Goal: Task Accomplishment & Management: Use online tool/utility

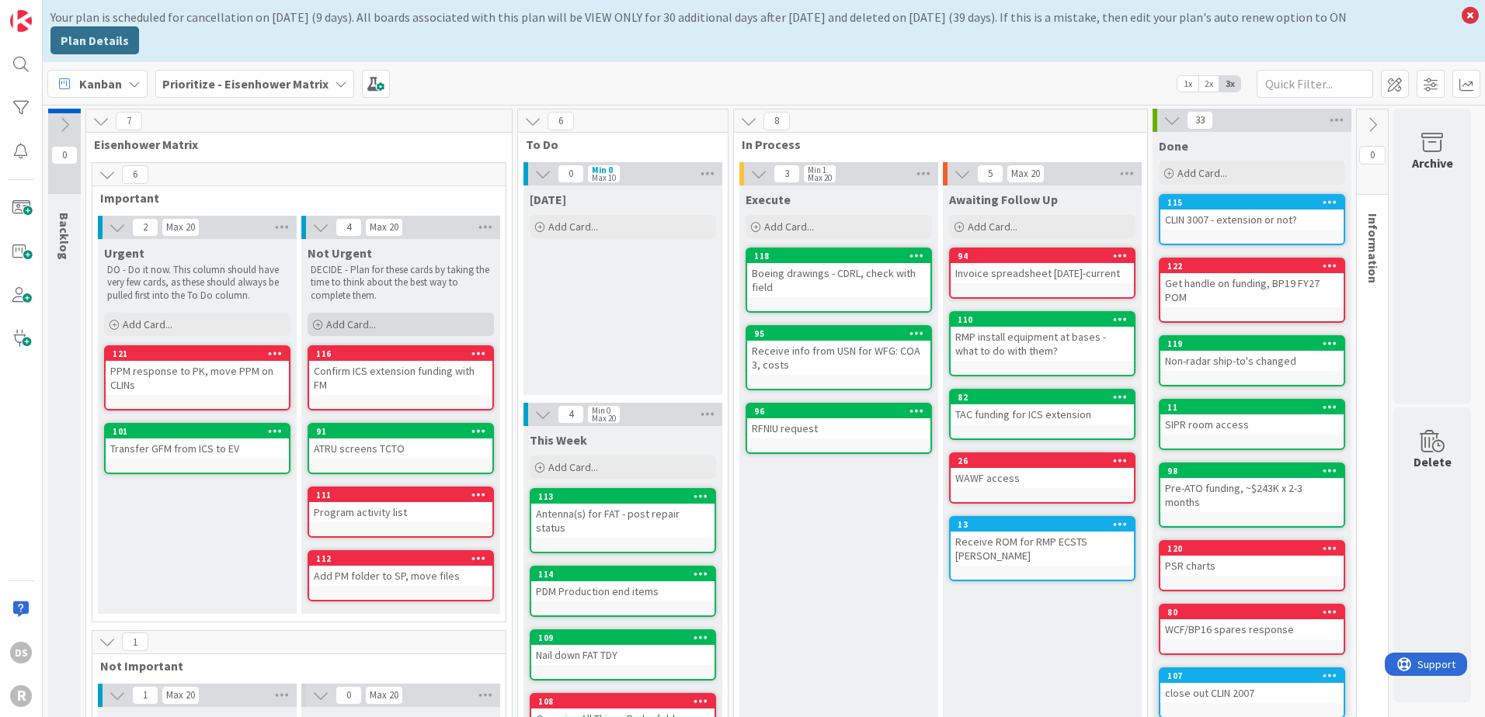
click at [360, 318] on span "Add Card..." at bounding box center [351, 325] width 50 height 14
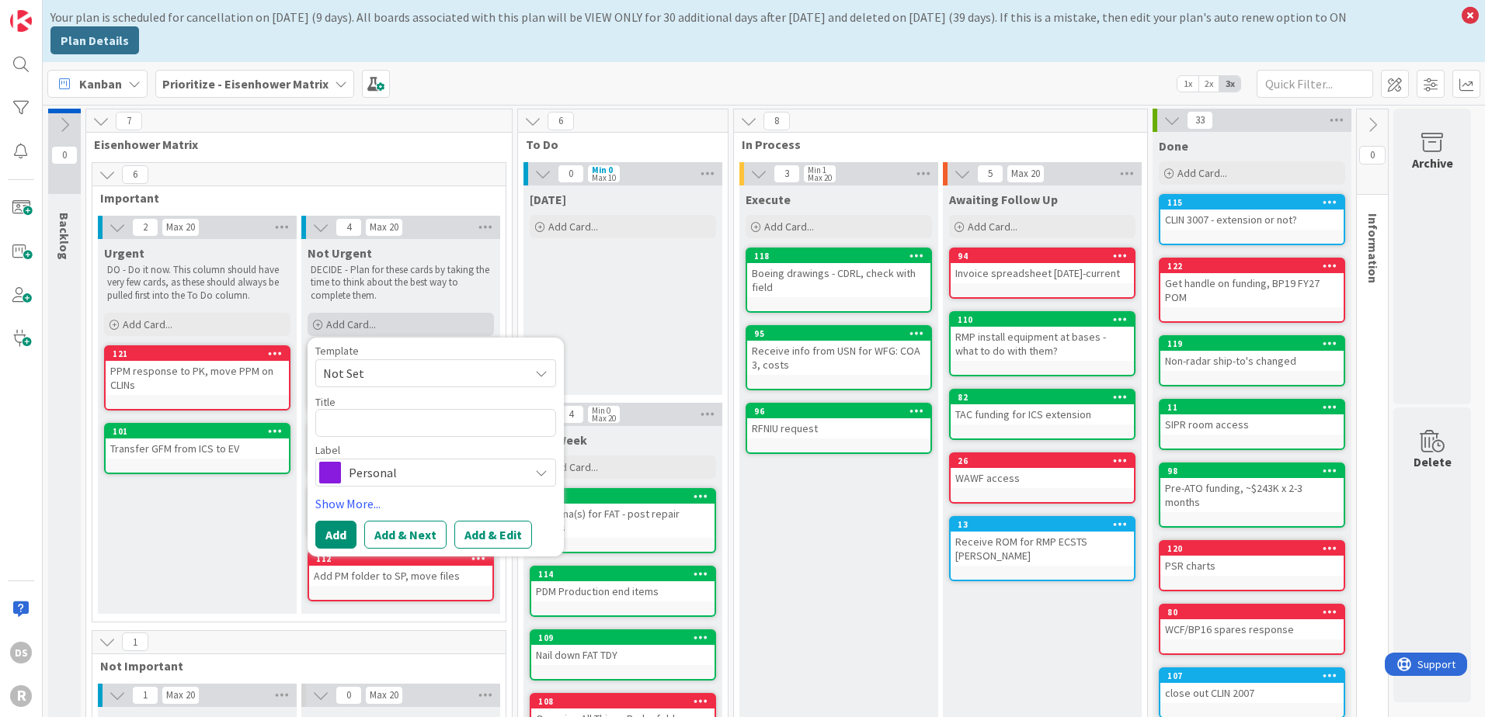
type textarea "x"
type textarea "c"
type textarea "x"
type textarea "ch"
type textarea "x"
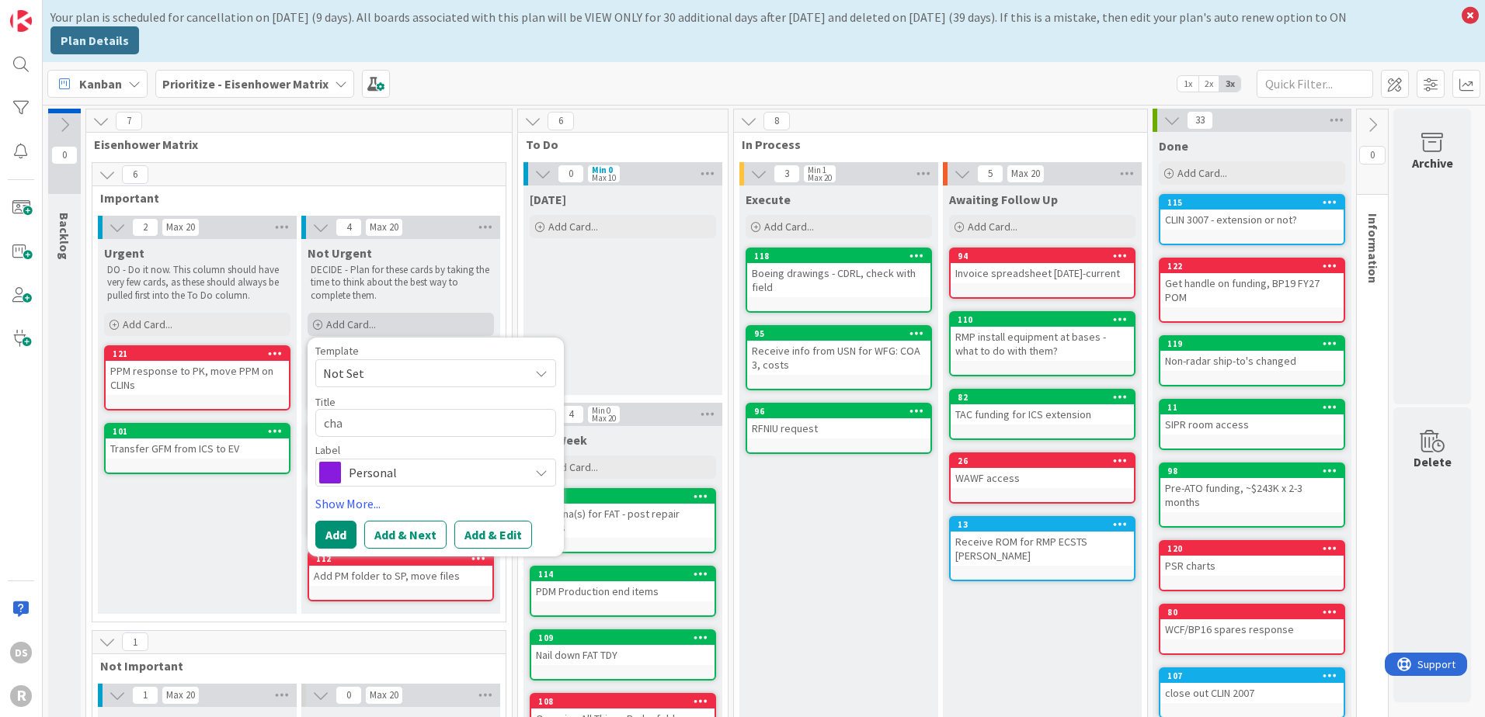
type textarea "chan"
type textarea "x"
type textarea "ch"
type textarea "x"
type textarea "c"
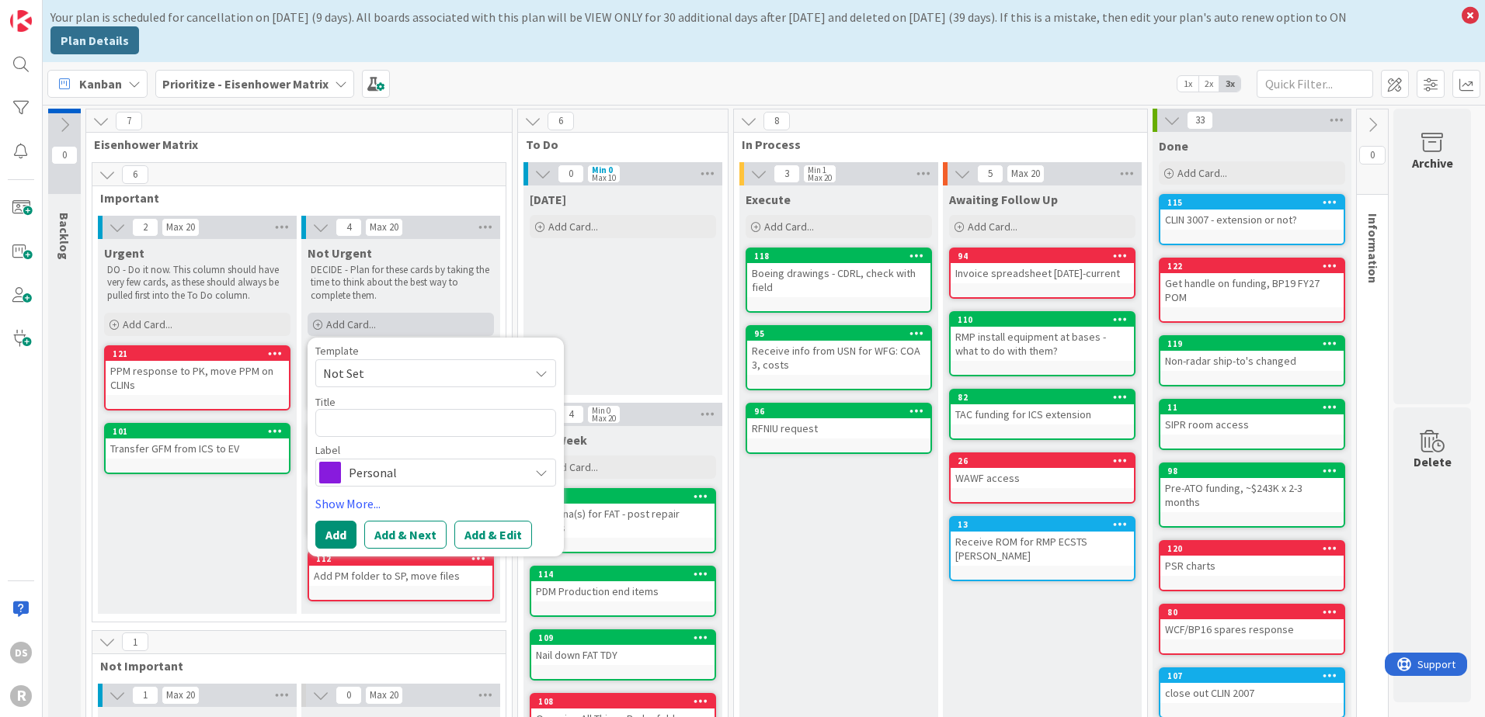
type textarea "x"
type textarea "C"
type textarea "x"
type textarea "Ch"
type textarea "x"
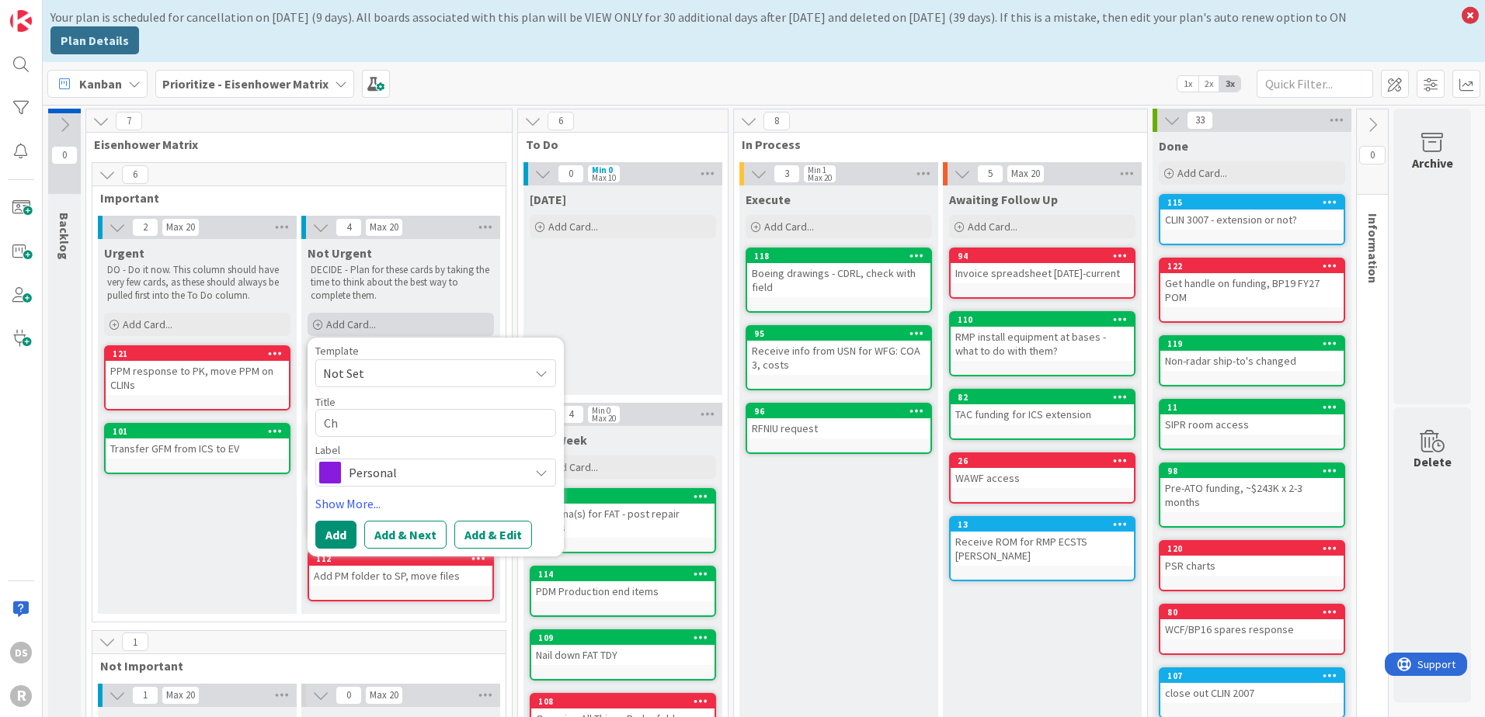
type textarea "C"
type textarea "x"
type textarea "U"
type textarea "x"
type textarea "Upd"
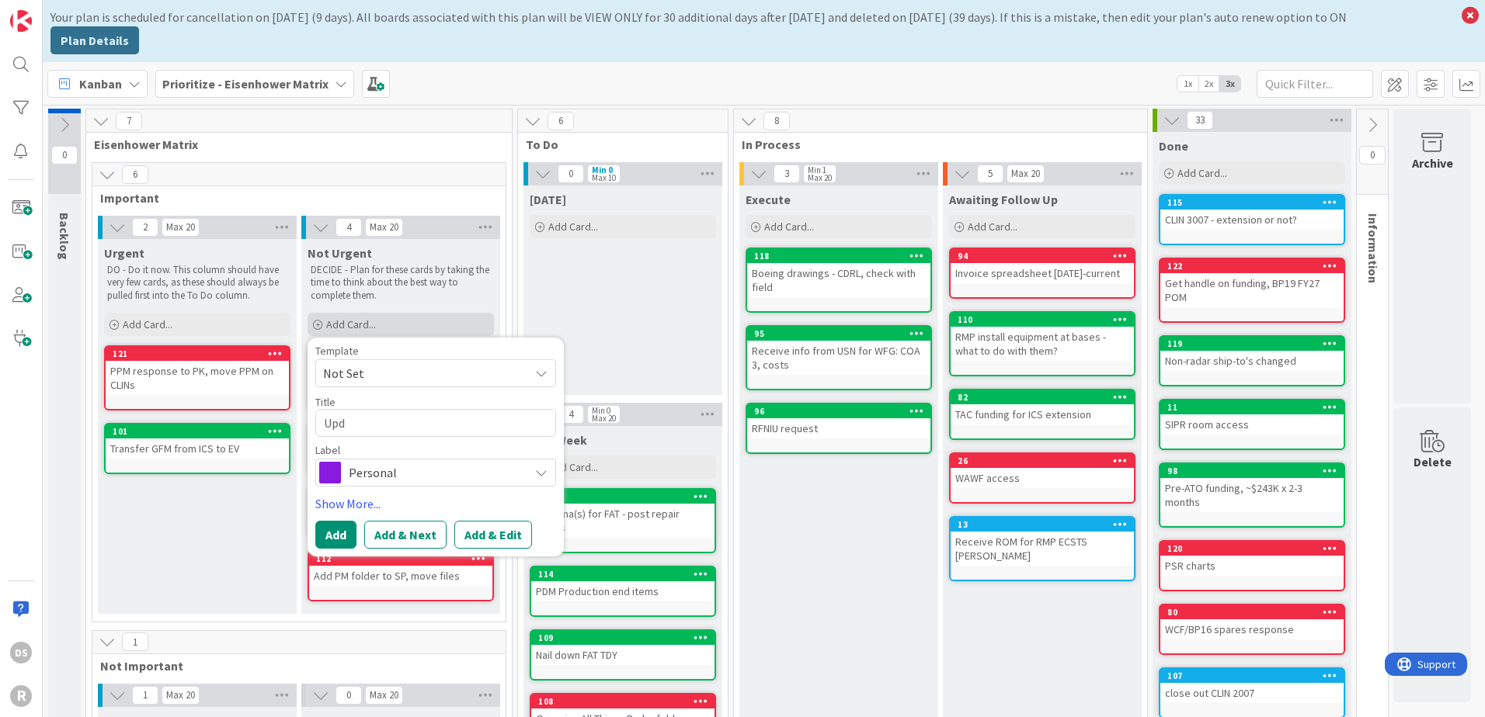
type textarea "x"
type textarea "Upda"
type textarea "x"
type textarea "Update"
type textarea "x"
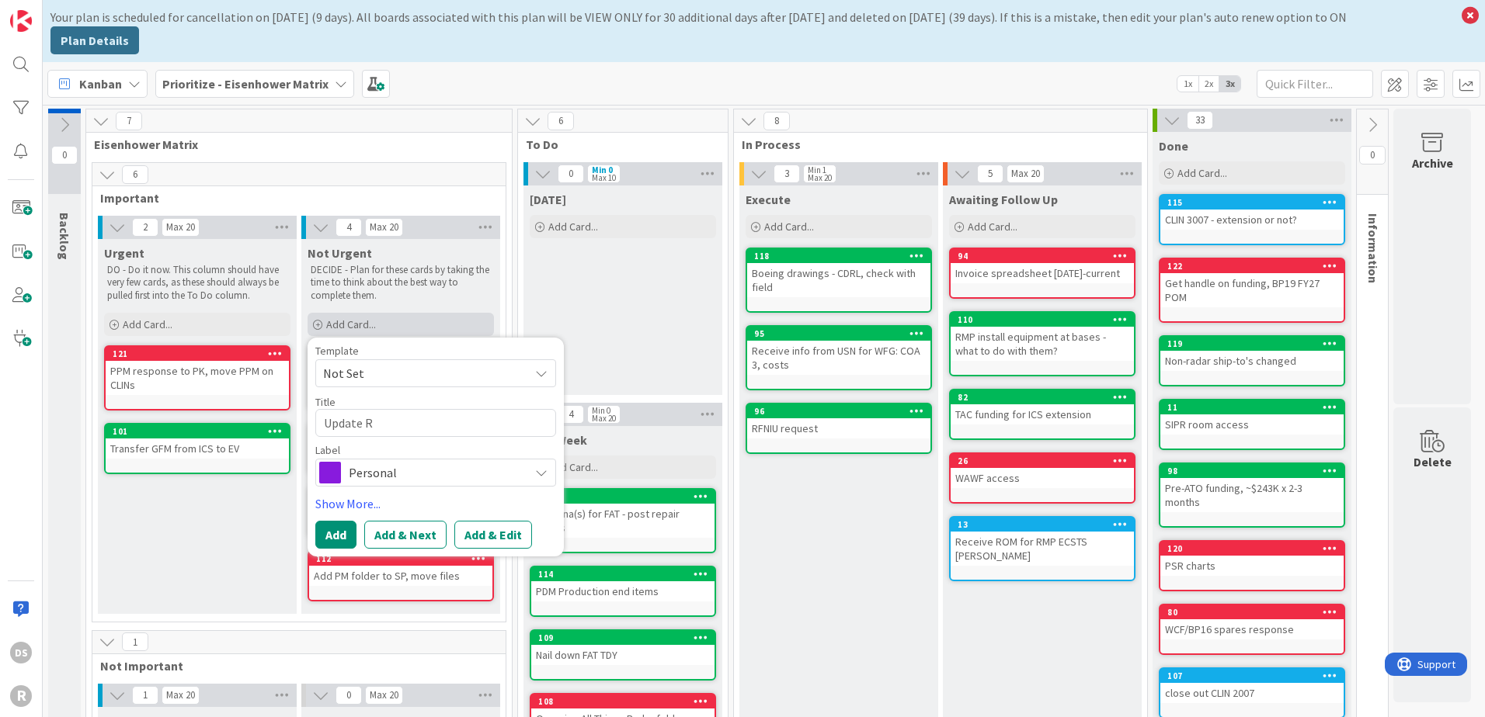
type textarea "Update RM"
type textarea "x"
type textarea "Update RMP"
type textarea "x"
type textarea "Update RMP l"
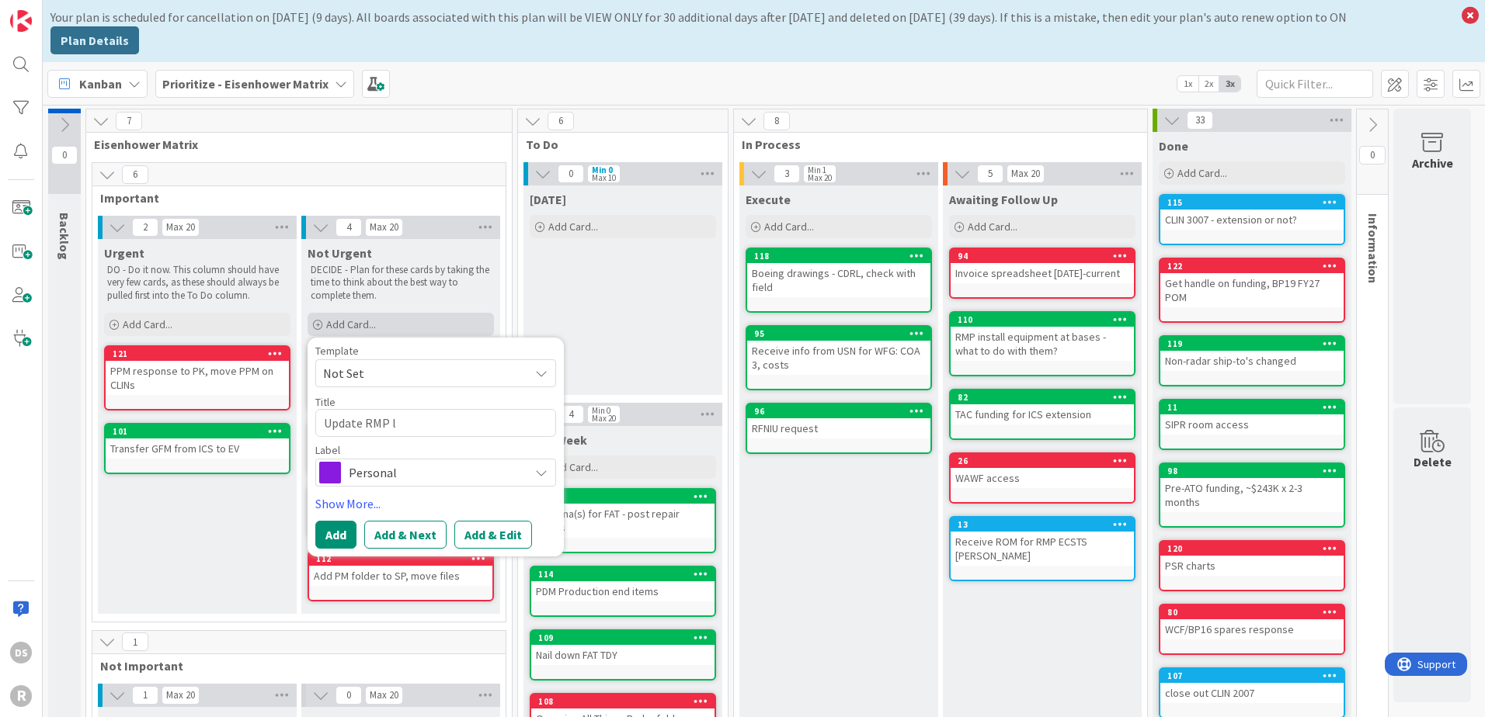
type textarea "x"
type textarea "Update RMP li"
type textarea "x"
type textarea "Update RMP lif"
type textarea "x"
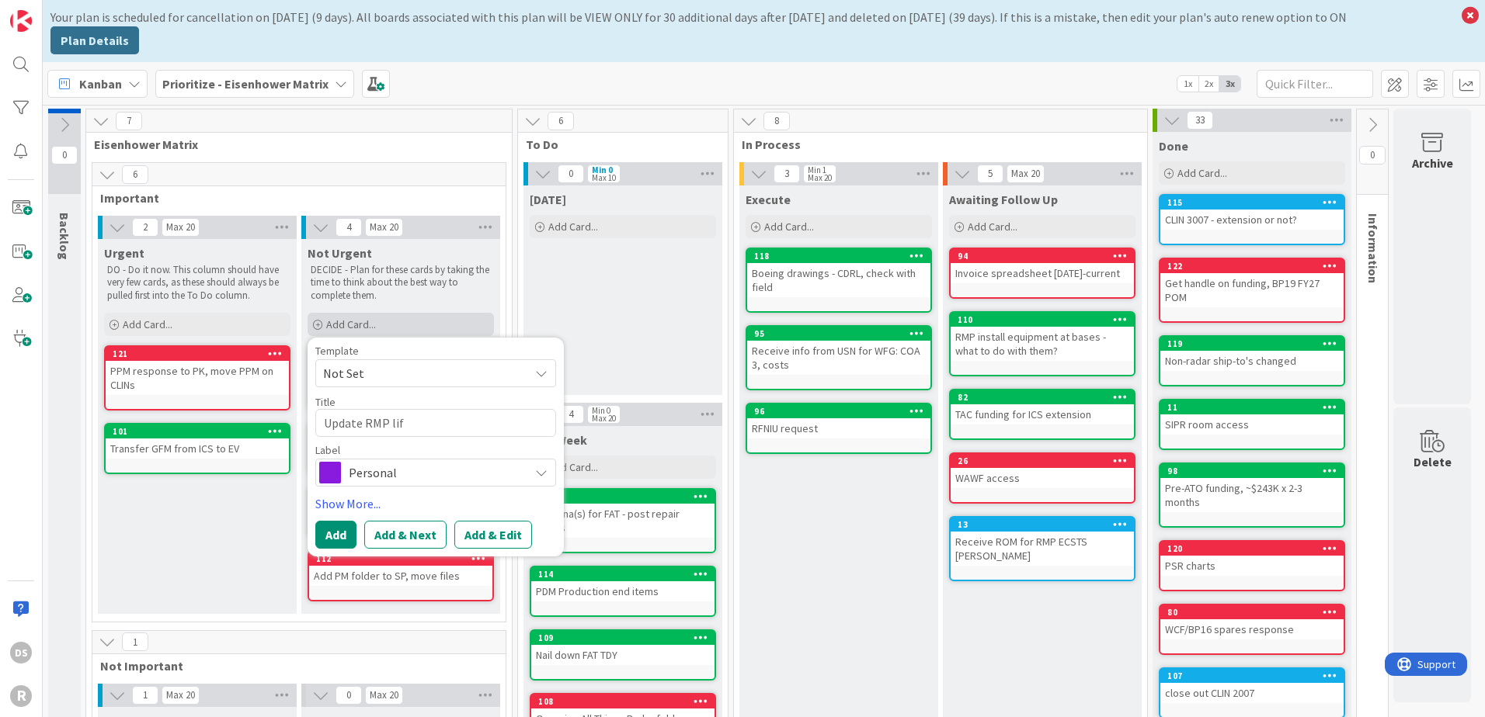
type textarea "Update RMP life"
type textarea "x"
type textarea "Update RMP life"
type textarea "x"
type textarea "Update RMP life cy"
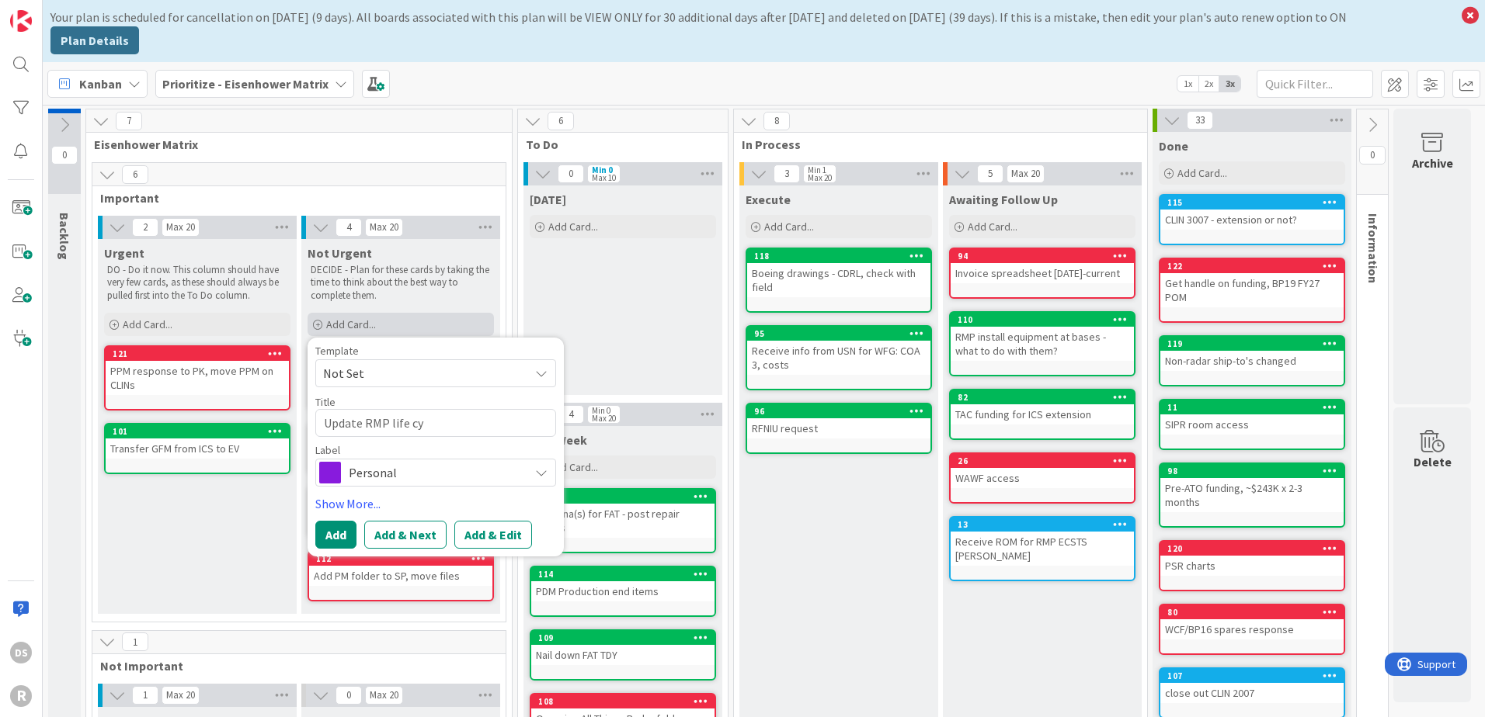
type textarea "x"
type textarea "Update RMP life cyl"
type textarea "x"
type textarea "Update RMP life cylc"
type textarea "x"
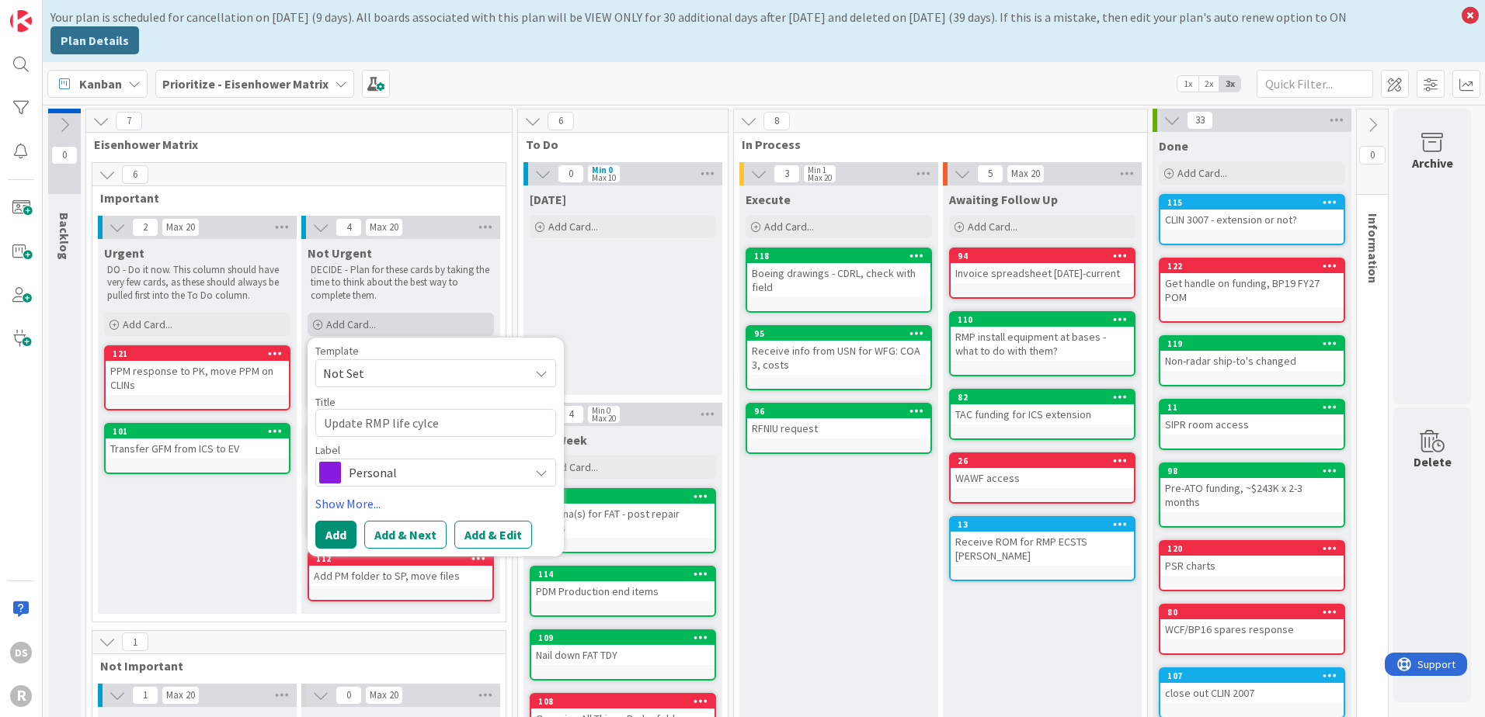
type textarea "Update RMP life cylce"
type textarea "x"
type textarea "Update RMP life cylce s"
type textarea "x"
type textarea "Update RMP life cylce"
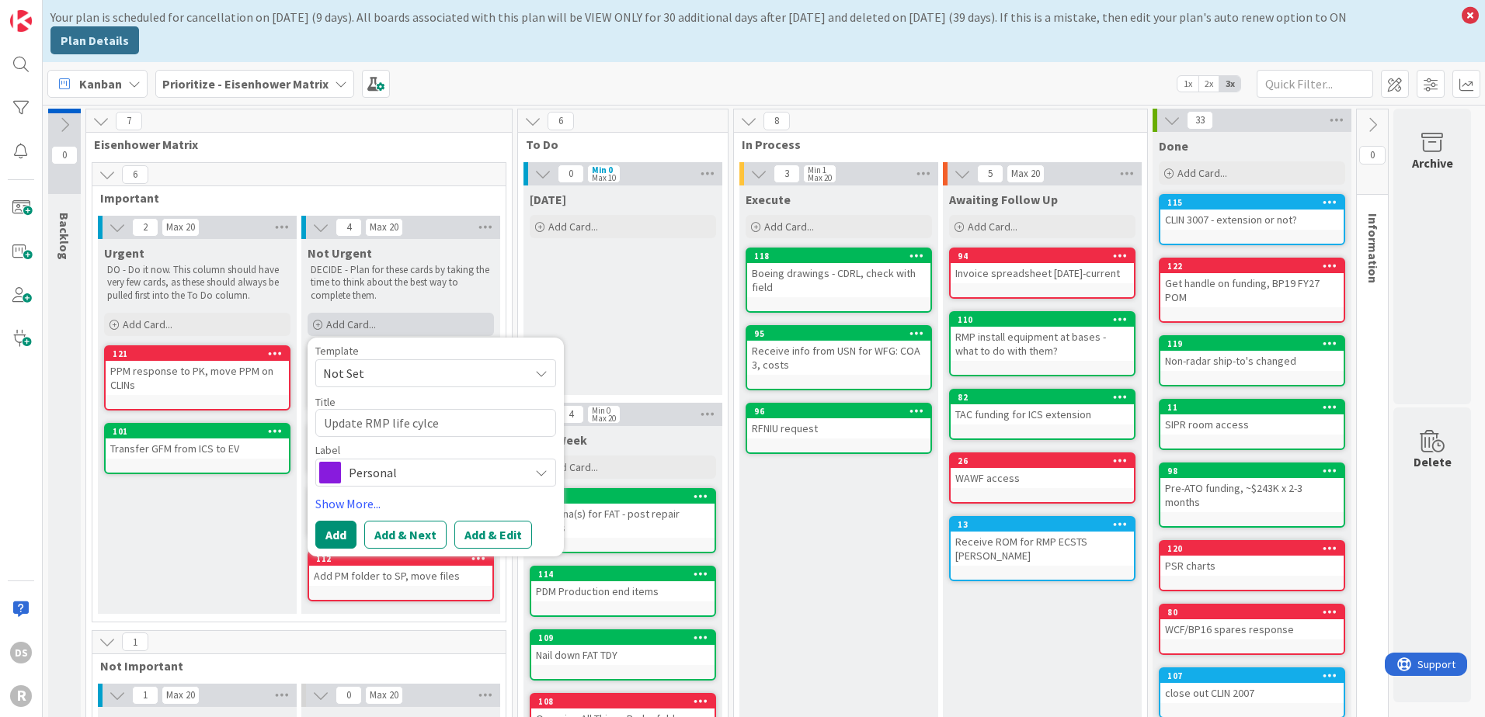
type textarea "x"
type textarea "Update RMP life cyl"
type textarea "x"
type textarea "Update RMP life cy"
type textarea "x"
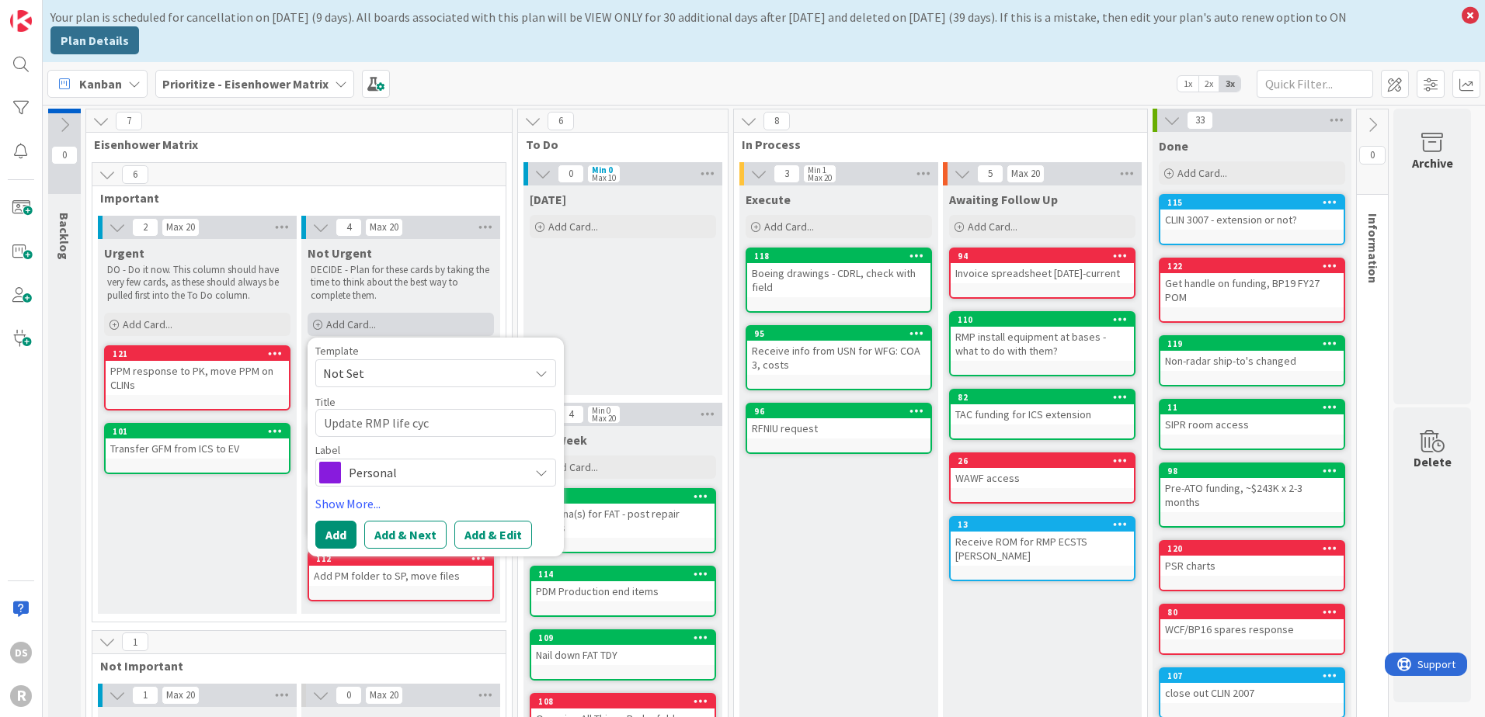
type textarea "Update RMP life cycl"
type textarea "x"
type textarea "Update RMP life cycle s"
type textarea "x"
type textarea "Update RMP life cycle satus"
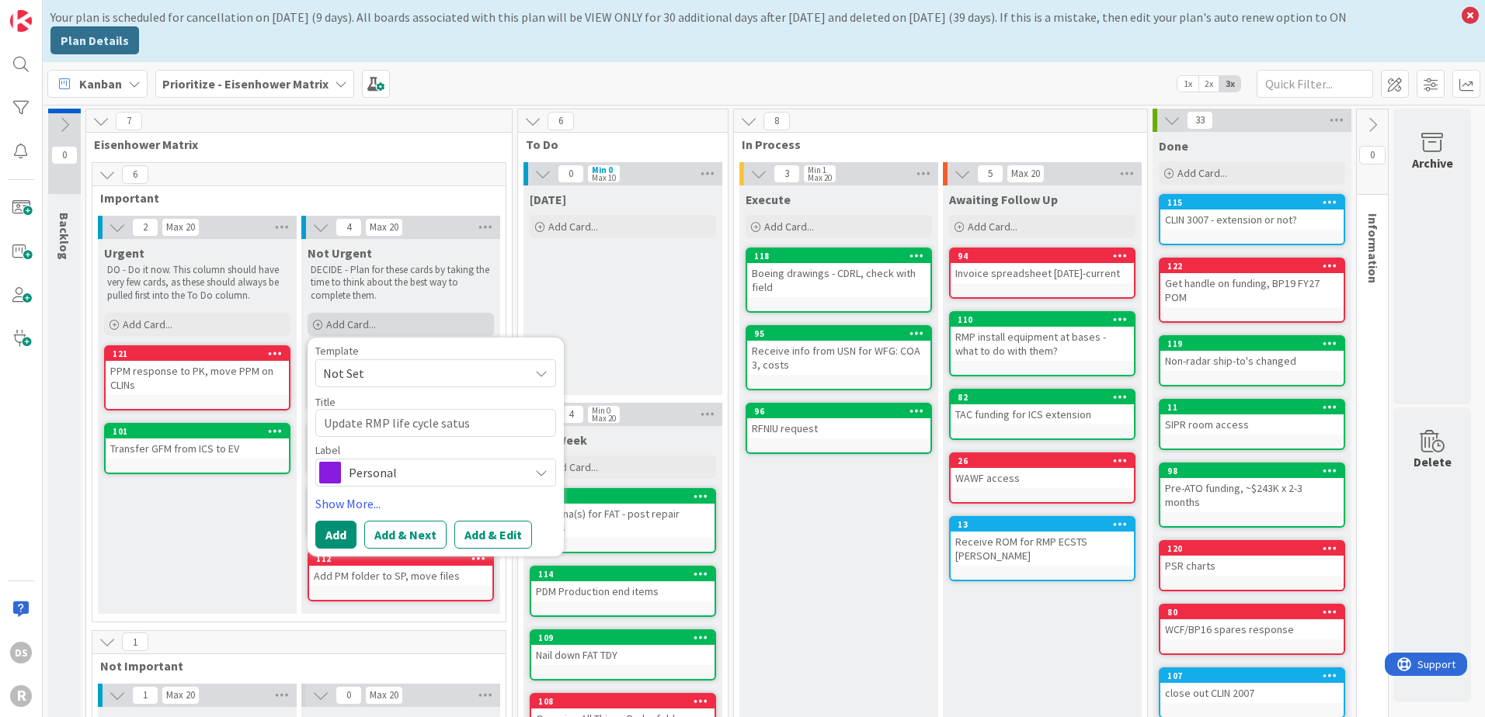
type textarea "x"
type textarea "Update RMP life cycle satu"
type textarea "x"
type textarea "Update RMP life cycle sa"
type textarea "x"
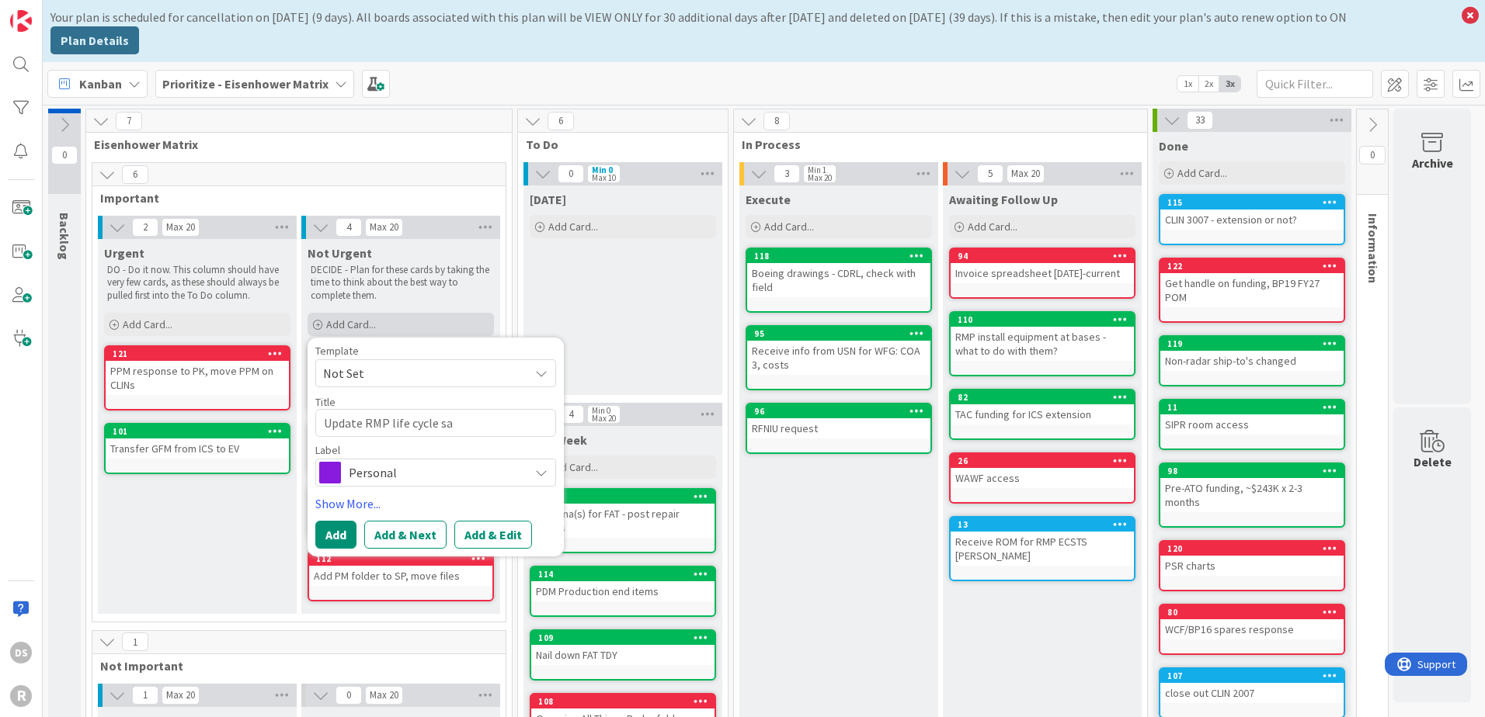
type textarea "Update RMP life cycle s"
type textarea "x"
type textarea "Update RMP life cycle st"
type textarea "x"
type textarea "Update RMP life cycle statu"
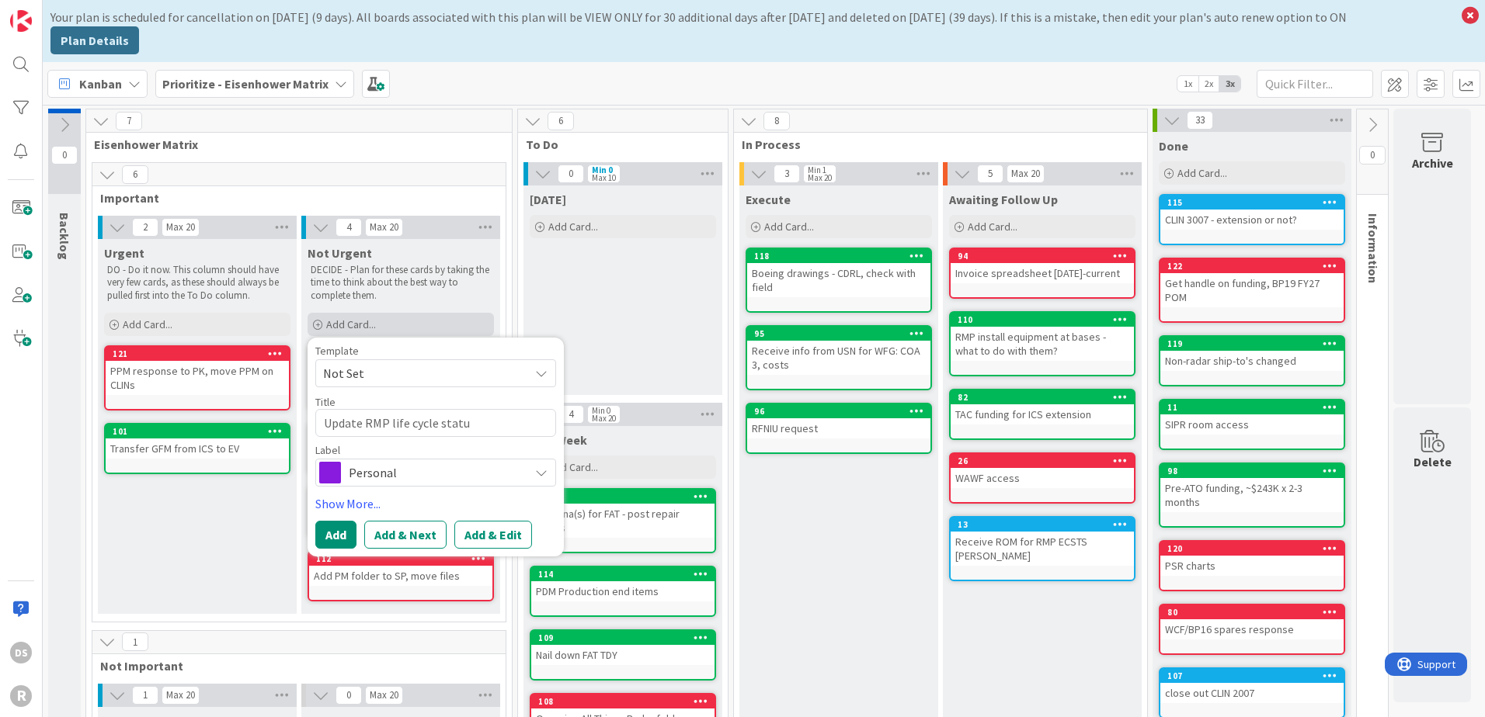
type textarea "x"
type textarea "Update RMP life cycle status"
type textarea "x"
type textarea "Update RMP life cycle status"
type textarea "x"
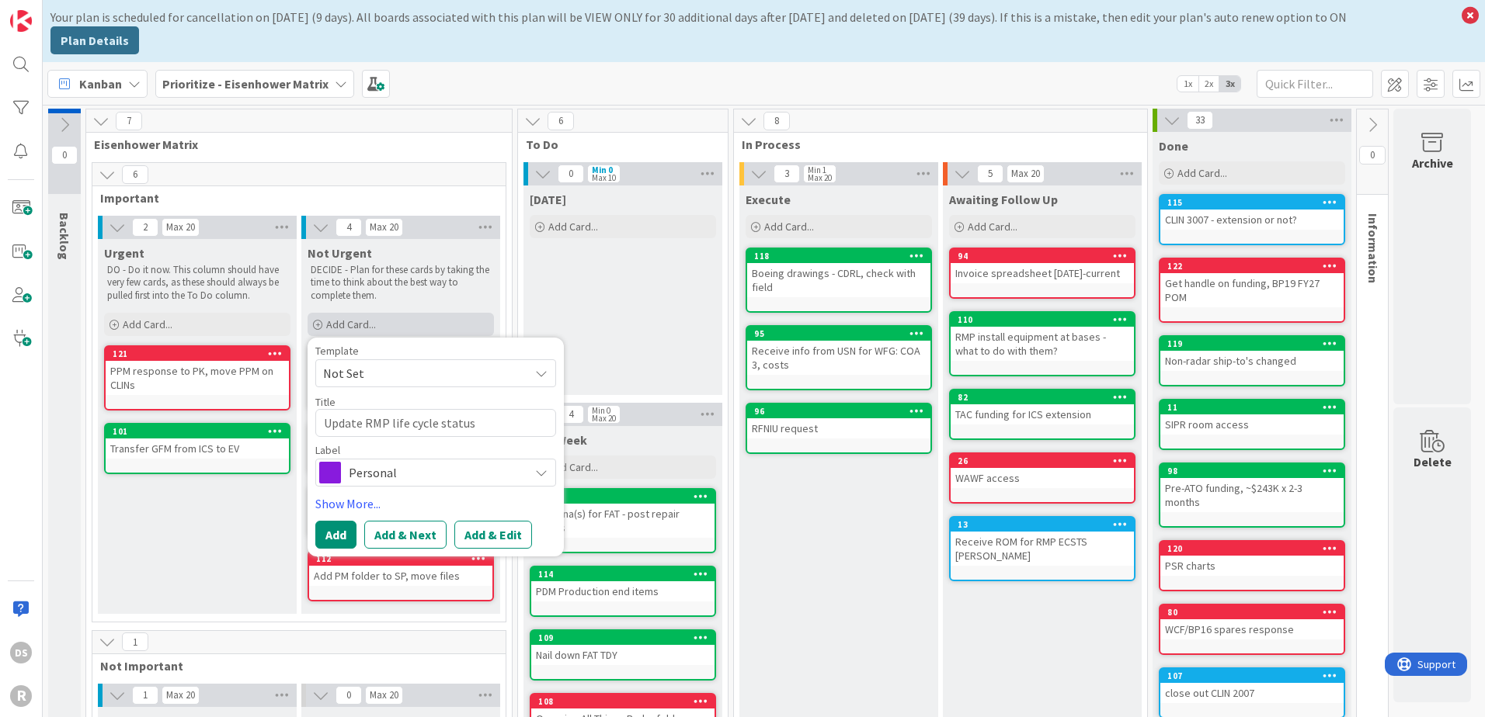
type textarea "Update RMP life cycle status ("
type textarea "x"
type textarea "Update RMP life cycle status (FO"
type textarea "x"
type textarea "Update RMP life cycle status (FOC"
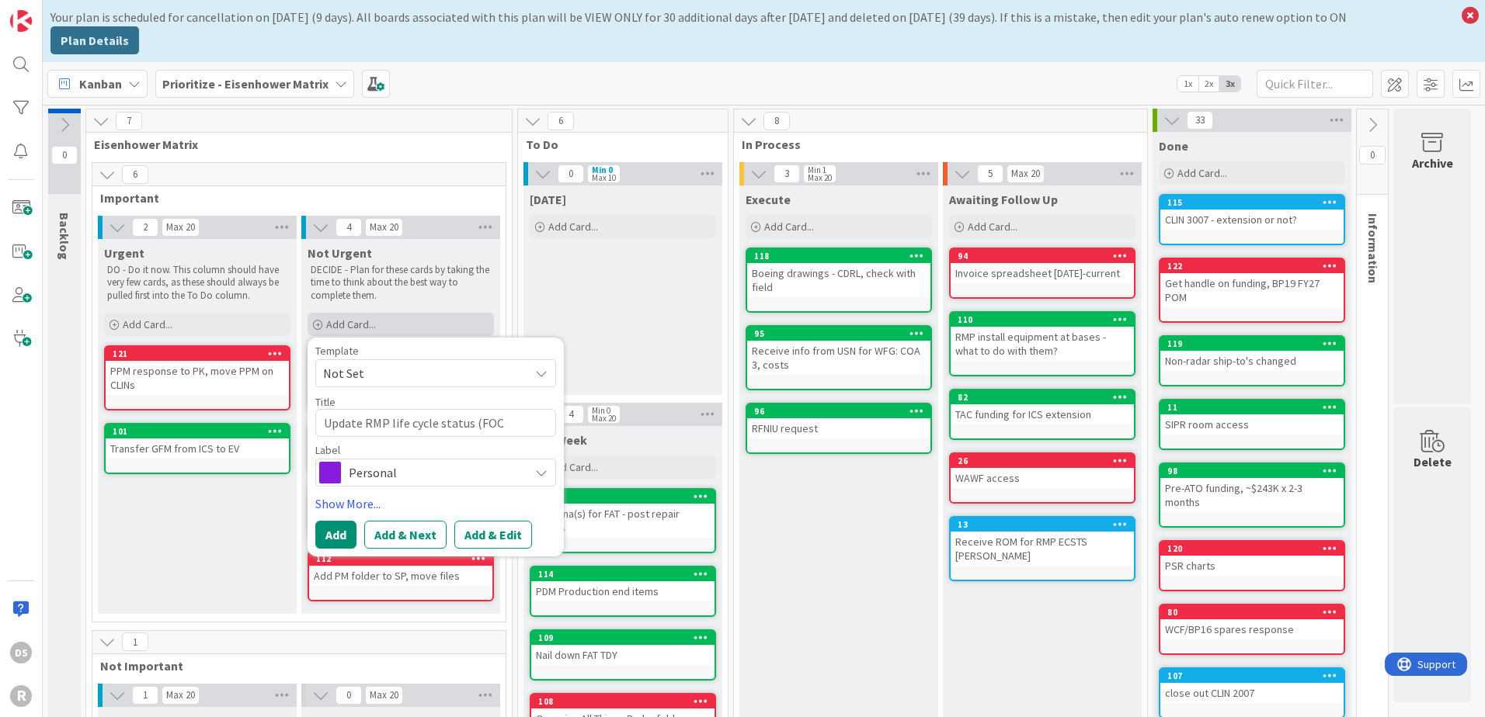
type textarea "x"
type textarea "Update RMP life cycle status (FOC)"
click at [386, 476] on span "Personal" at bounding box center [435, 473] width 172 height 22
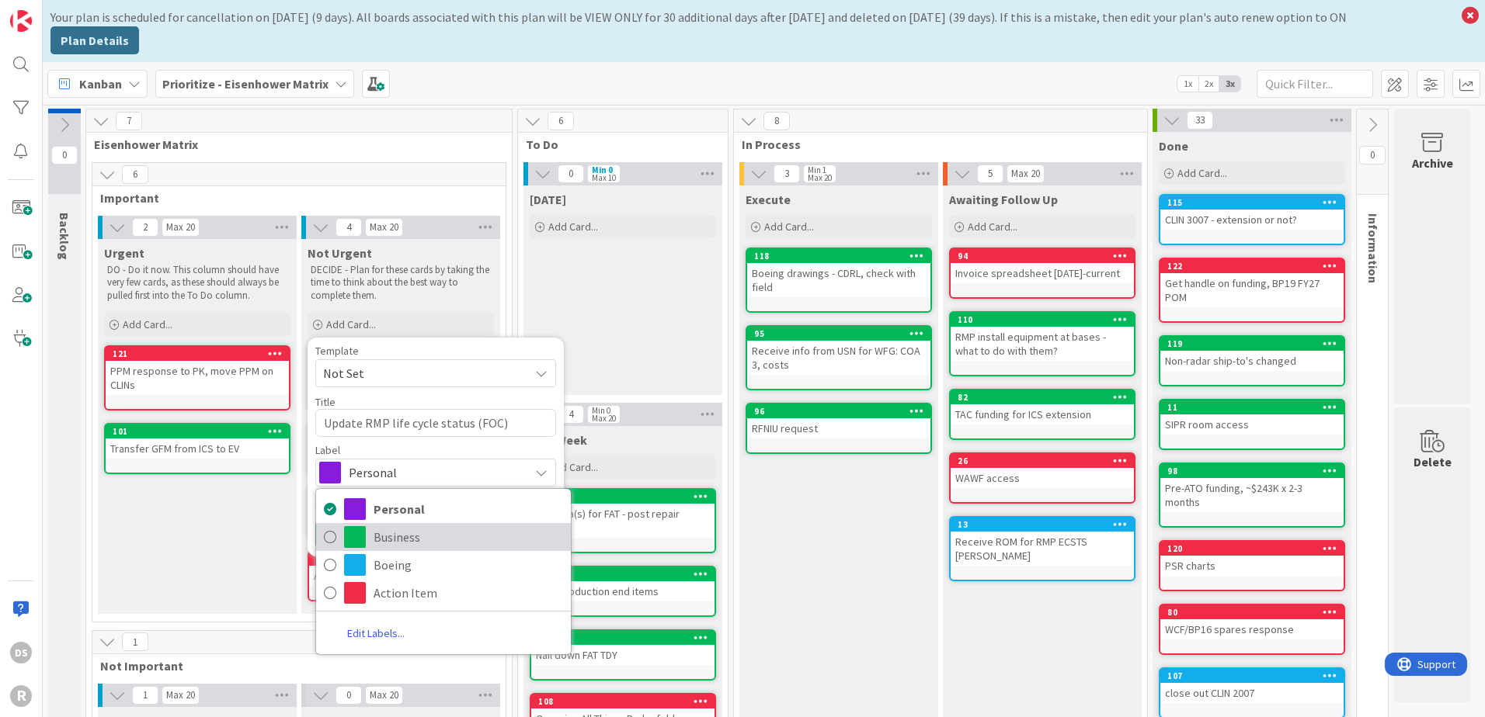
click at [376, 531] on span "Business" at bounding box center [467, 537] width 189 height 23
type textarea "x"
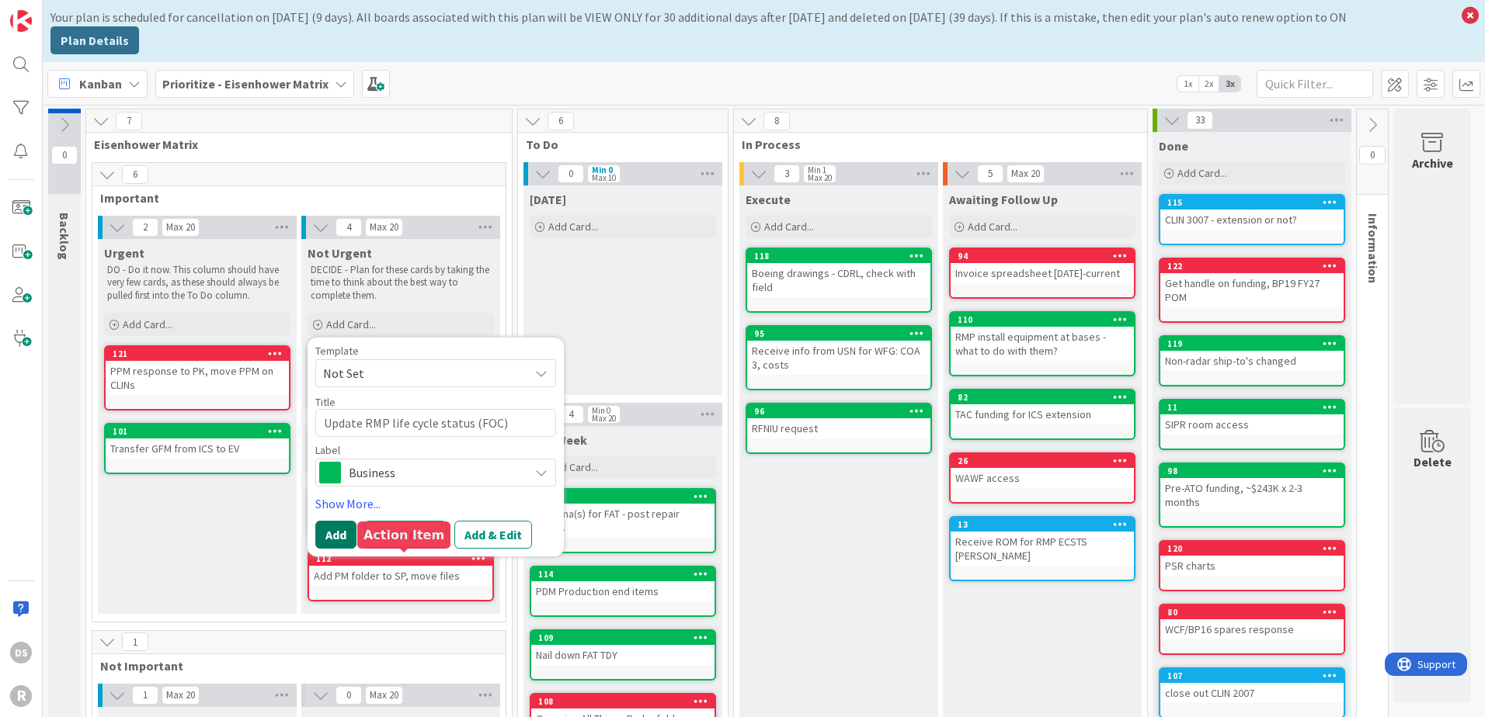
click at [342, 539] on button "Add" at bounding box center [335, 535] width 41 height 28
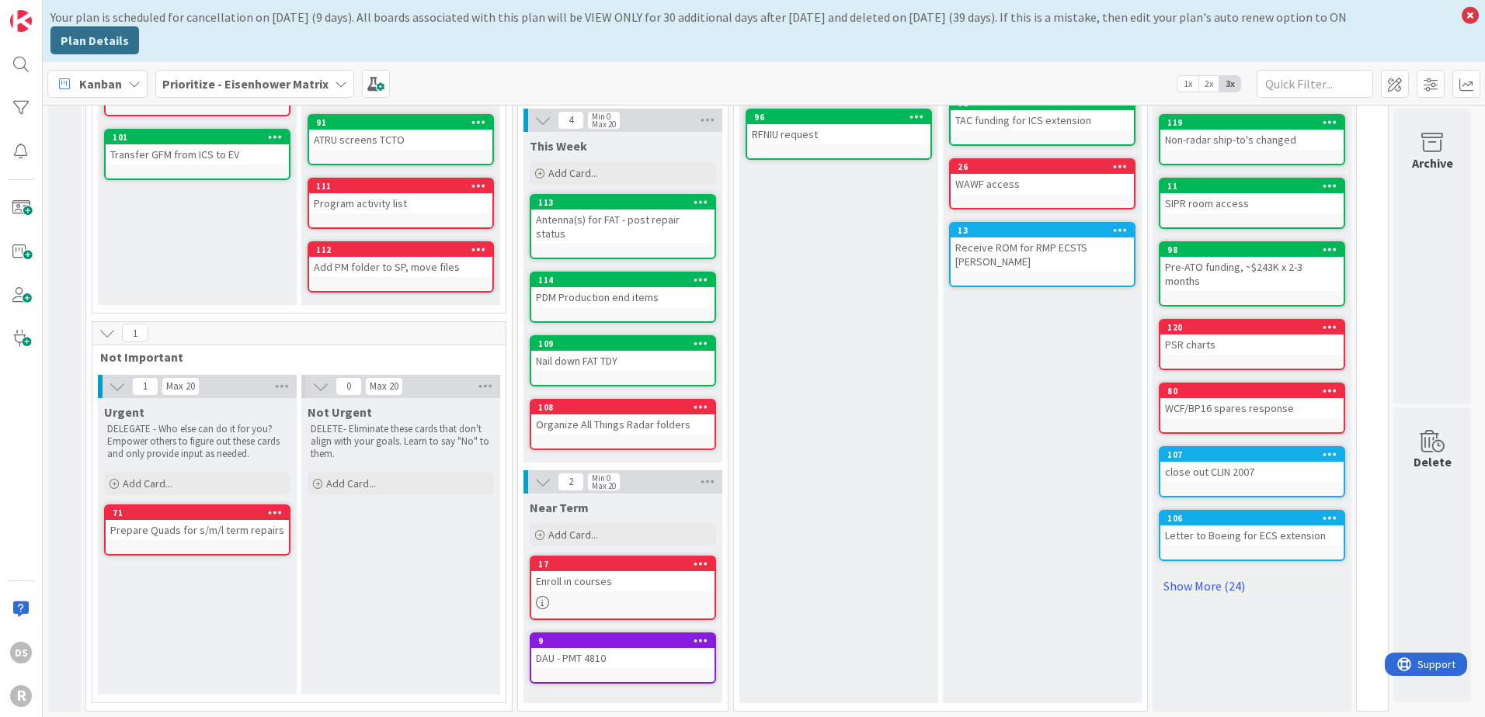
scroll to position [0, 3]
